Goal: Task Accomplishment & Management: Manage account settings

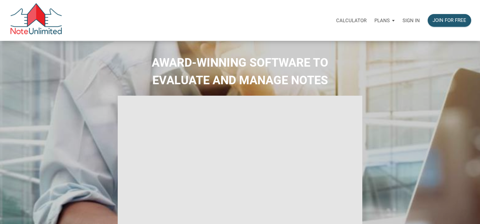
click at [408, 22] on p "Sign in" at bounding box center [411, 21] width 17 height 6
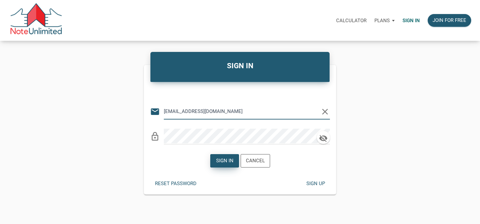
type input "[EMAIL_ADDRESS][DOMAIN_NAME]"
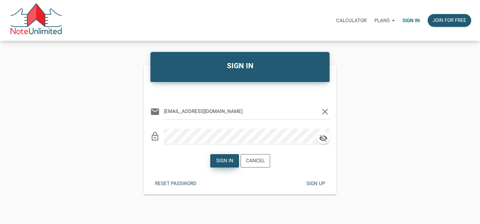
click at [230, 162] on div "Sign in" at bounding box center [224, 161] width 17 height 8
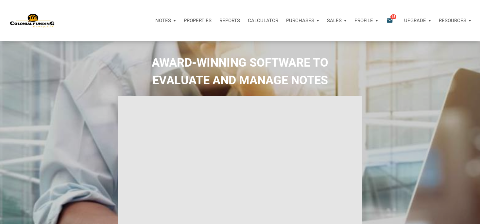
type input "Introduction to new features"
select select
click at [391, 19] on icon "email" at bounding box center [390, 21] width 8 height 8
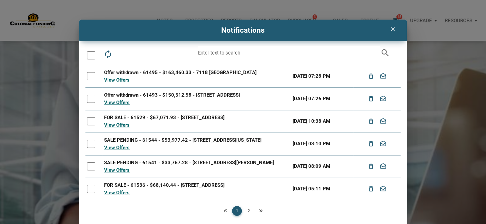
click at [172, 74] on div "Offer withdrawn - 61495 - $163,460.33 - 7118 [GEOGRAPHIC_DATA]" at bounding box center [196, 73] width 185 height 8
click at [128, 73] on div "Offer withdrawn - 61495 - $163,460.33 - 7118 [GEOGRAPHIC_DATA]" at bounding box center [196, 73] width 185 height 8
click at [118, 80] on link "View Offers" at bounding box center [117, 80] width 26 height 6
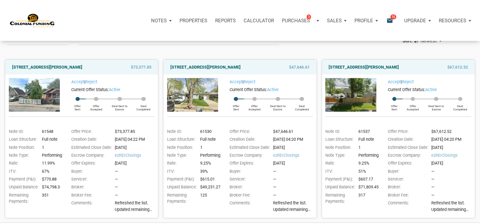
scroll to position [69, 0]
